Goal: Information Seeking & Learning: Learn about a topic

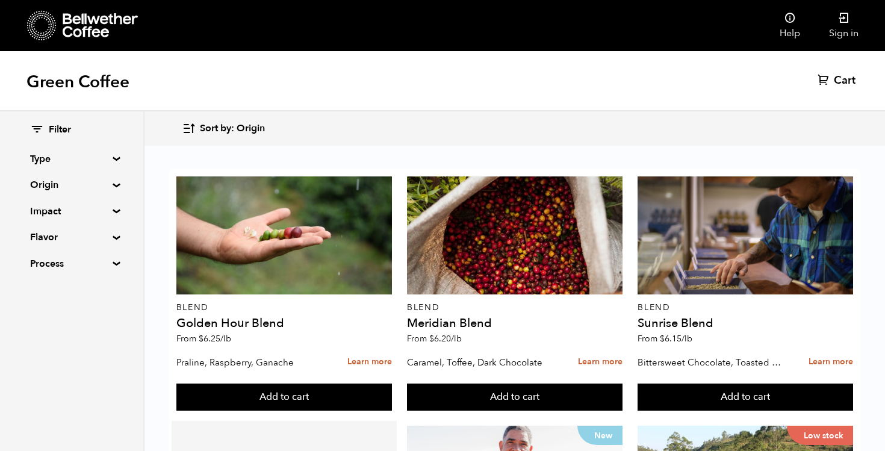
scroll to position [75, 0]
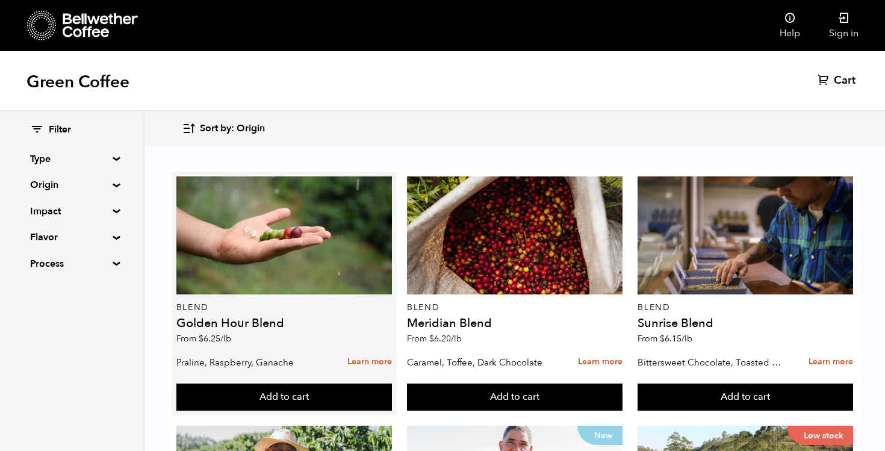
click at [189, 353] on p "Praline, Raspberry, Ganache" at bounding box center [249, 362] width 147 height 18
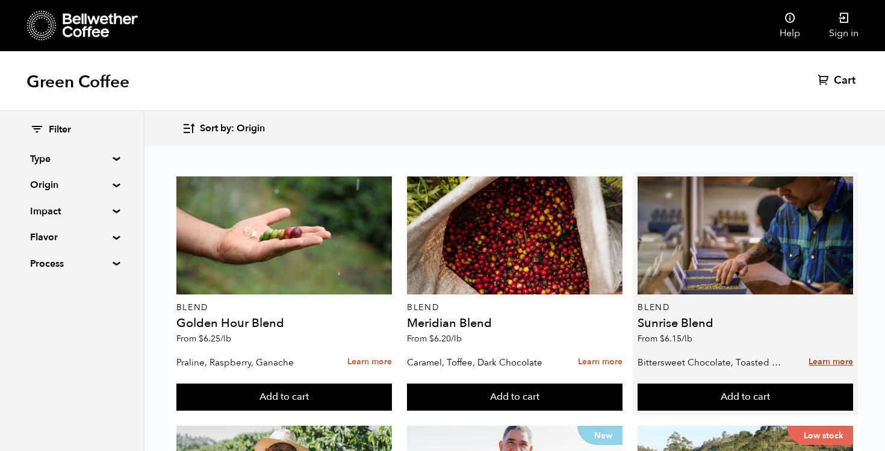
click at [833, 349] on link "Learn more" at bounding box center [831, 362] width 45 height 26
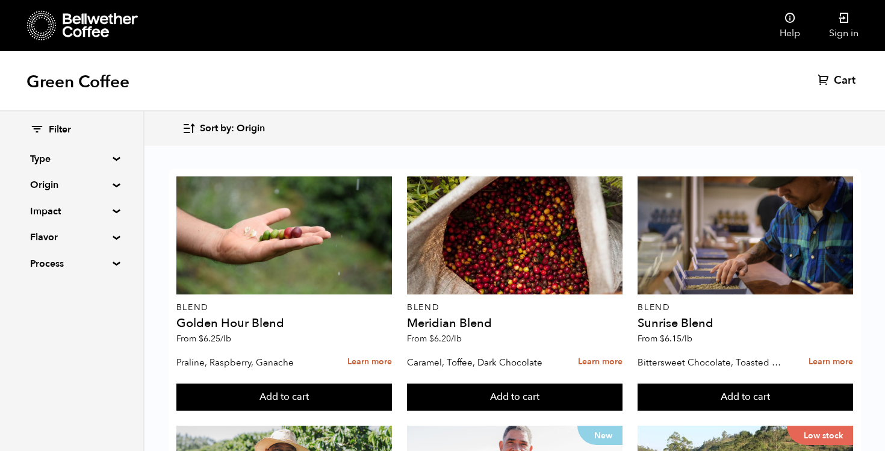
scroll to position [544, 0]
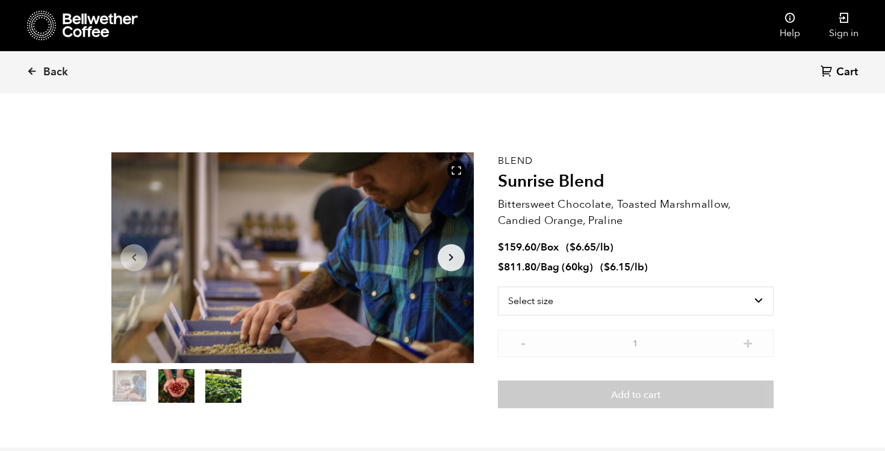
scroll to position [524, 641]
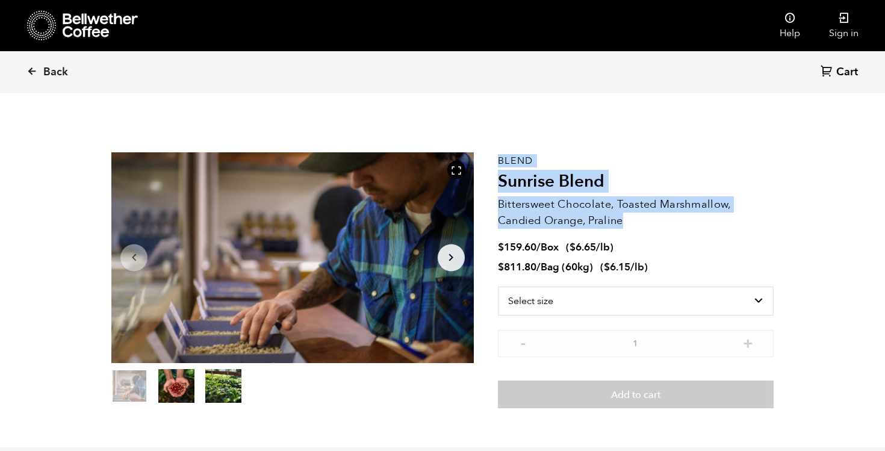
drag, startPoint x: 493, startPoint y: 207, endPoint x: 651, endPoint y: 220, distance: 158.3
click at [651, 220] on section "Item 1 of 3 Arrow Left Arrow Right item 0 item 1 item 2 Item 1 of 3 Blend Sunri…" at bounding box center [442, 280] width 723 height 334
click at [651, 220] on p "Bittersweet Chocolate, Toasted Marshmallow, Candied Orange, Praline" at bounding box center [636, 212] width 276 height 33
drag, startPoint x: 633, startPoint y: 220, endPoint x: 499, endPoint y: 204, distance: 134.7
click at [499, 204] on p "Bittersweet Chocolate, Toasted Marshmallow, Candied Orange, Praline" at bounding box center [636, 212] width 276 height 33
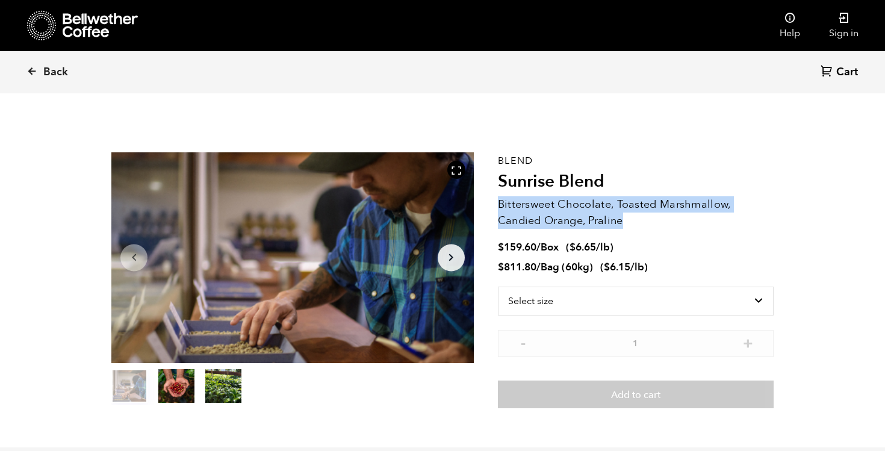
click at [499, 204] on p "Bittersweet Chocolate, Toasted Marshmallow, Candied Orange, Praline" at bounding box center [636, 212] width 276 height 33
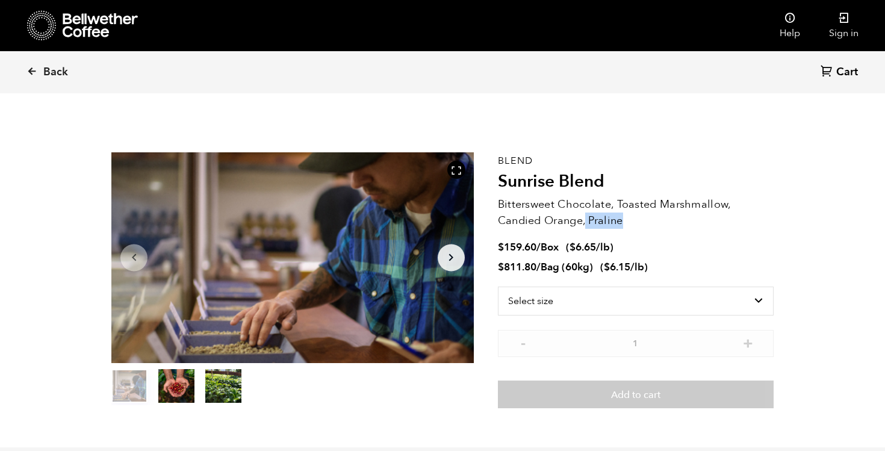
drag, startPoint x: 627, startPoint y: 223, endPoint x: 587, endPoint y: 223, distance: 40.3
click at [587, 223] on p "Bittersweet Chocolate, Toasted Marshmallow, Candied Orange, Praline" at bounding box center [636, 212] width 276 height 33
click at [545, 208] on p "Bittersweet Chocolate, Toasted Marshmallow, Candied Orange, Praline" at bounding box center [636, 212] width 276 height 33
drag, startPoint x: 615, startPoint y: 205, endPoint x: 727, endPoint y: 201, distance: 112.1
click at [727, 201] on p "Bittersweet Chocolate, Toasted Marshmallow, Candied Orange, Praline" at bounding box center [636, 212] width 276 height 33
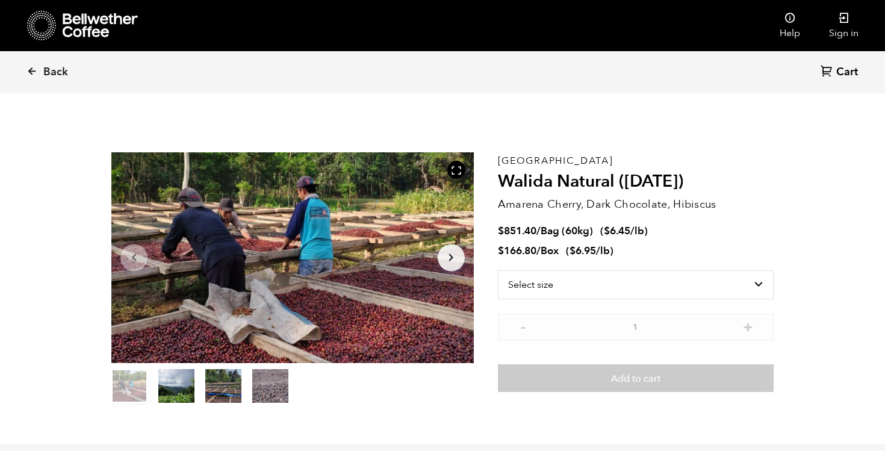
scroll to position [524, 641]
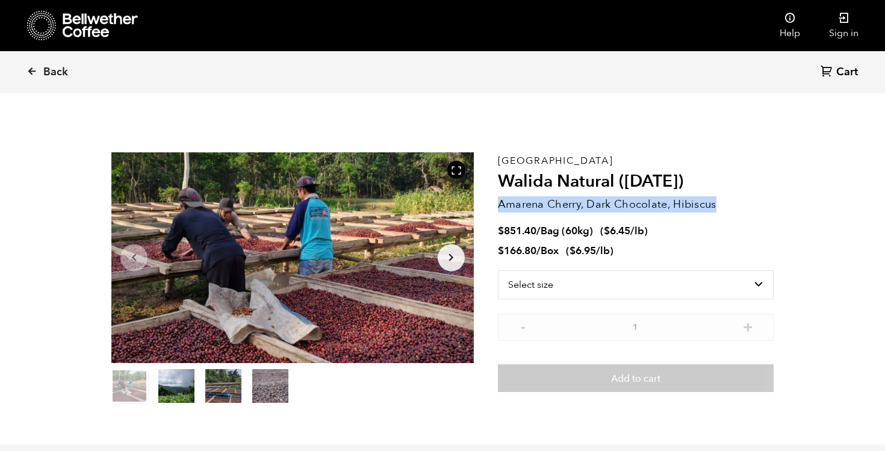
drag, startPoint x: 714, startPoint y: 202, endPoint x: 498, endPoint y: 208, distance: 215.7
click at [498, 208] on p "Amarena Cherry, Dark Chocolate, Hibiscus" at bounding box center [636, 204] width 276 height 16
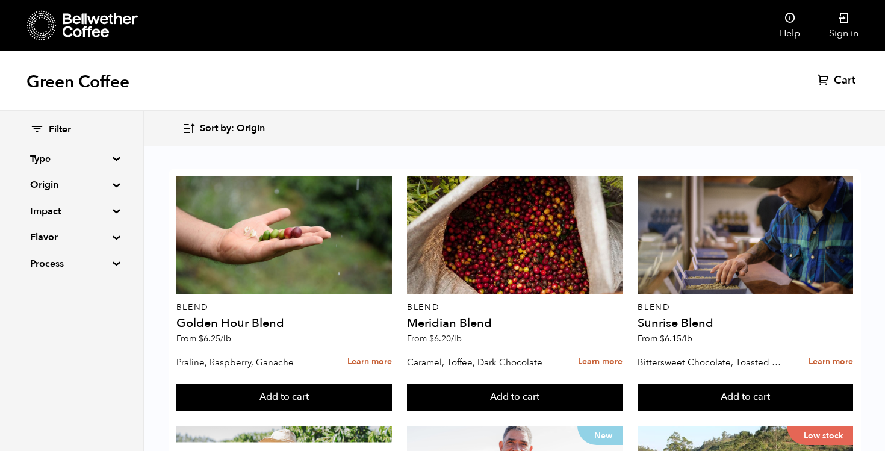
scroll to position [960, 0]
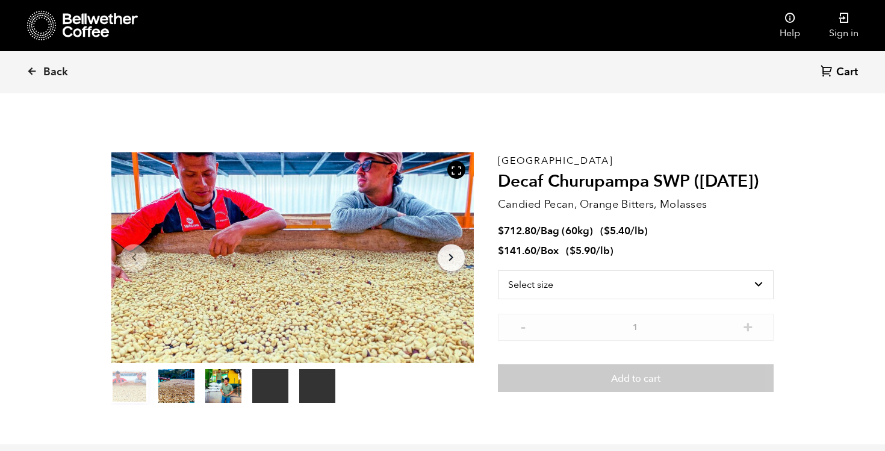
scroll to position [524, 641]
drag, startPoint x: 534, startPoint y: 202, endPoint x: 696, endPoint y: 221, distance: 163.1
click at [696, 221] on div "Peru Decaf Churupampa SWP ([DATE]) Candied Pecan, Orange Bitters, Molasses $ 71…" at bounding box center [636, 278] width 276 height 253
click at [697, 222] on div "Peru Decaf Churupampa SWP ([DATE]) Candied Pecan, Orange Bitters, Molasses $ 71…" at bounding box center [636, 278] width 276 height 253
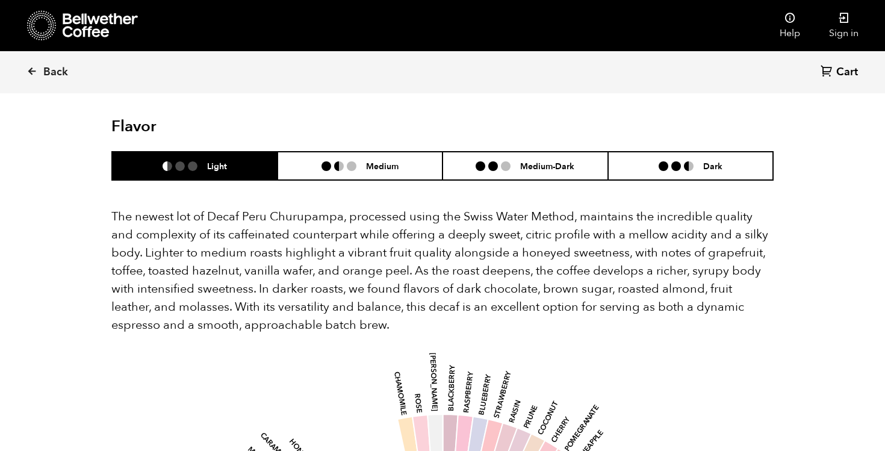
scroll to position [1151, 0]
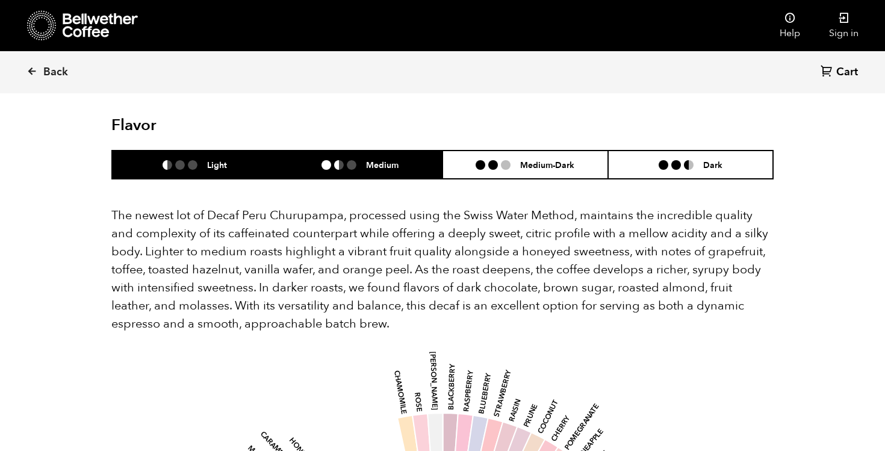
drag, startPoint x: 348, startPoint y: 148, endPoint x: 335, endPoint y: 160, distance: 17.5
click at [350, 160] on li at bounding box center [352, 165] width 10 height 10
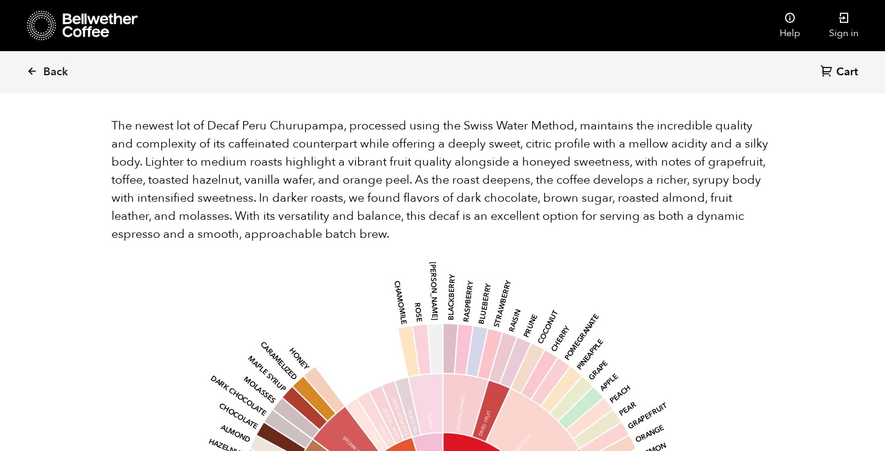
scroll to position [1210, 0]
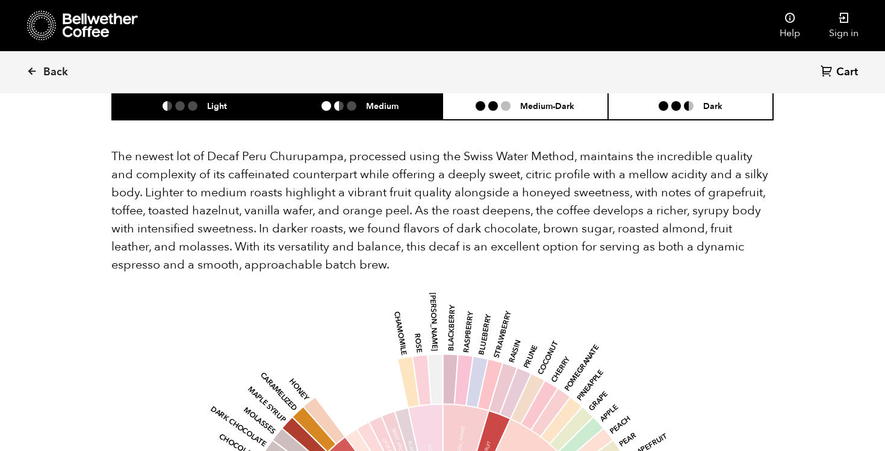
click at [236, 96] on li "Light" at bounding box center [195, 106] width 166 height 28
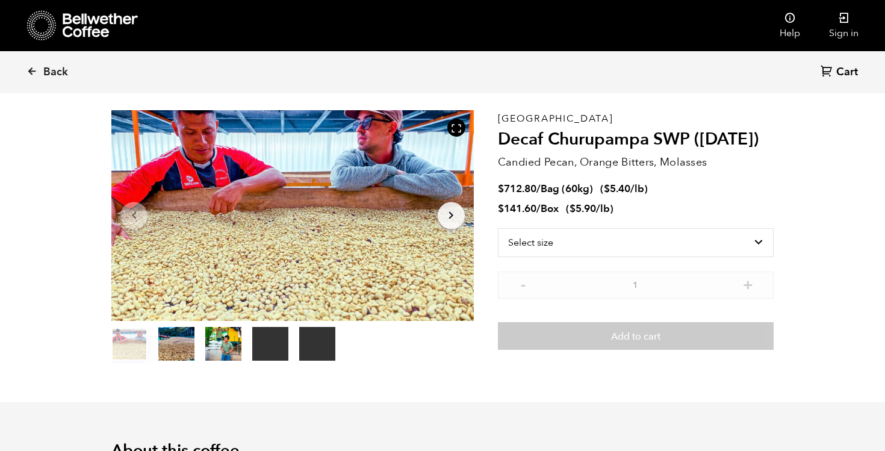
scroll to position [0, 0]
